Goal: Navigation & Orientation: Understand site structure

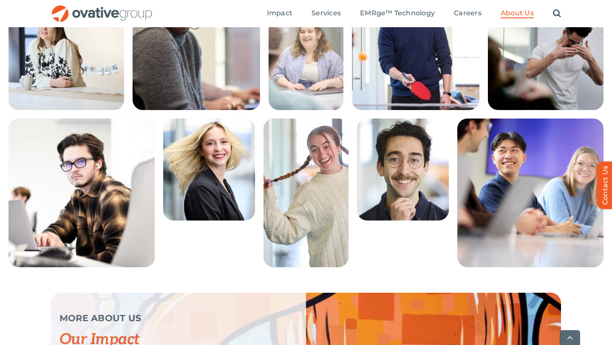
scroll to position [1840, 0]
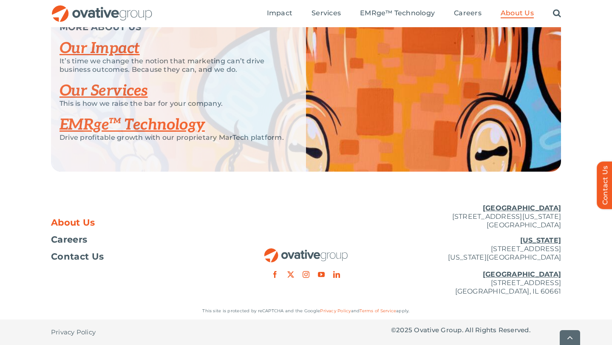
click at [85, 220] on span "About Us" at bounding box center [73, 222] width 44 height 8
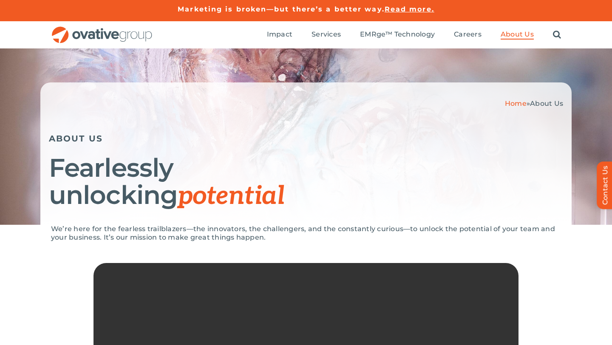
click at [121, 35] on img "OG_Full_horizontal_RGB" at bounding box center [102, 34] width 102 height 17
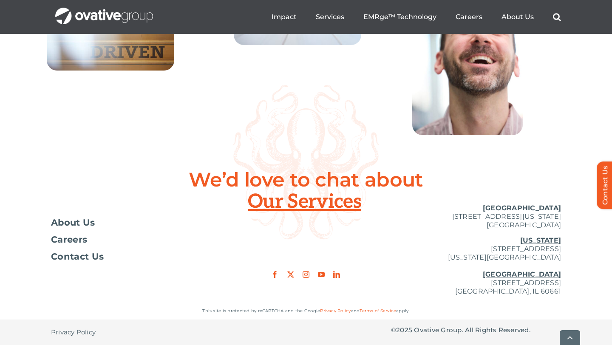
scroll to position [3176, 0]
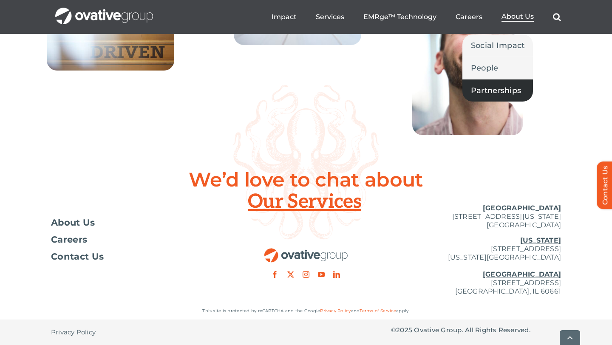
click at [492, 89] on span "Partnerships" at bounding box center [496, 91] width 50 height 12
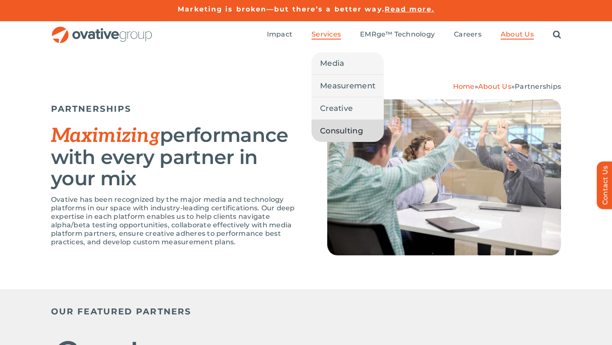
click at [330, 133] on span "Consulting" at bounding box center [341, 131] width 43 height 12
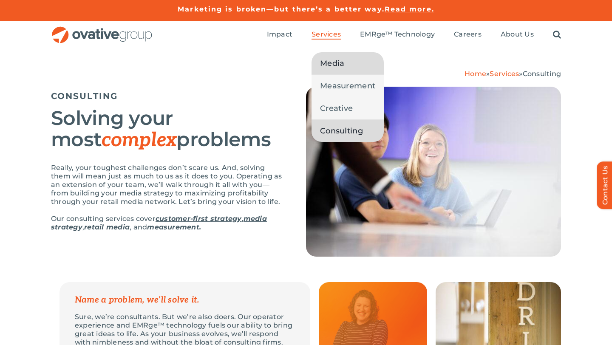
click at [332, 57] on span "Media" at bounding box center [332, 63] width 24 height 12
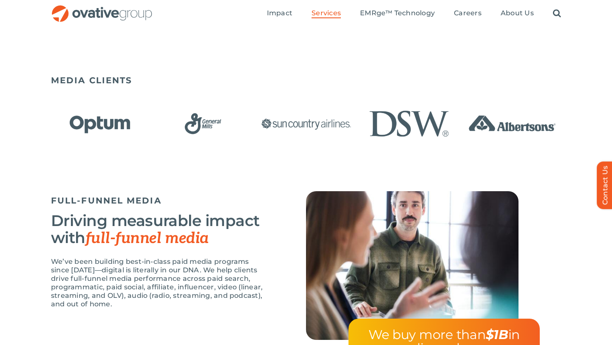
scroll to position [575, 0]
